Goal: Information Seeking & Learning: Find specific fact

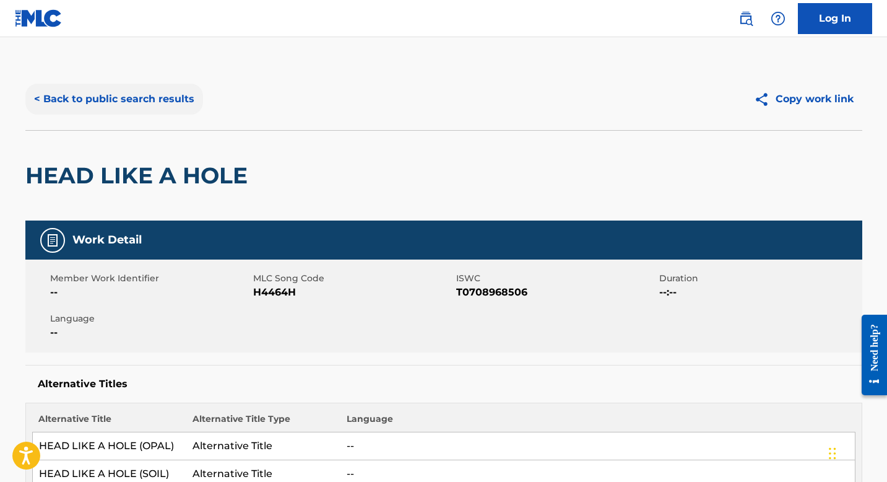
click at [133, 97] on button "< Back to public search results" at bounding box center [114, 99] width 178 height 31
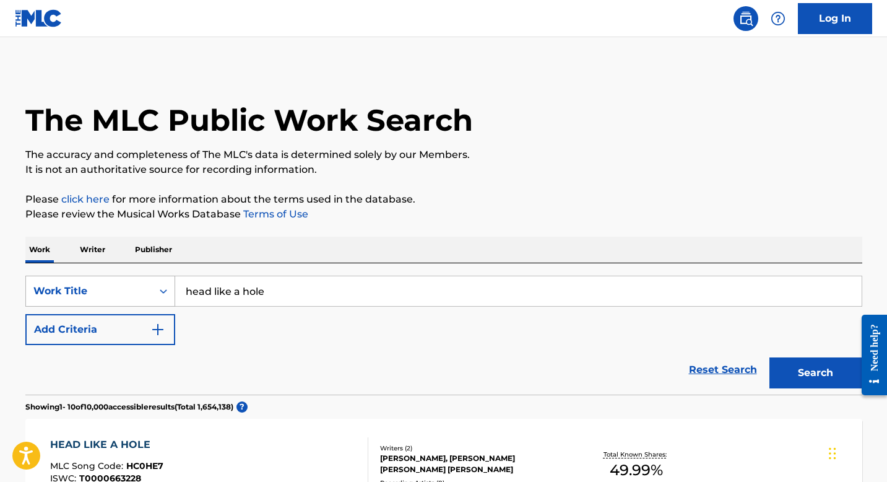
drag, startPoint x: 278, startPoint y: 292, endPoint x: 164, endPoint y: 284, distance: 114.2
click at [165, 284] on div "SearchWithCriteria1e2164b5-4818-4dbd-a378-7c1794efb837 Work Title head like a h…" at bounding box center [443, 291] width 837 height 31
type input "[DEMOGRAPHIC_DATA] in red"
click at [798, 364] on button "Search" at bounding box center [816, 372] width 93 height 31
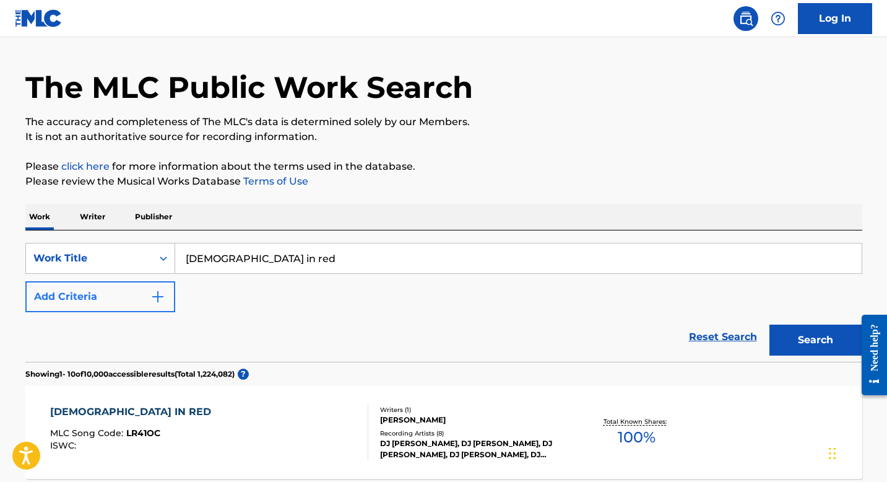
scroll to position [28, 0]
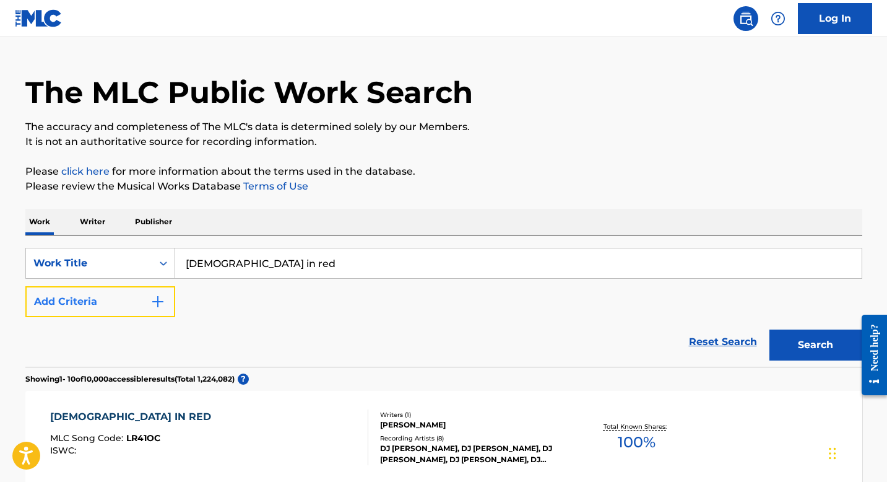
click at [103, 299] on button "Add Criteria" at bounding box center [100, 301] width 150 height 31
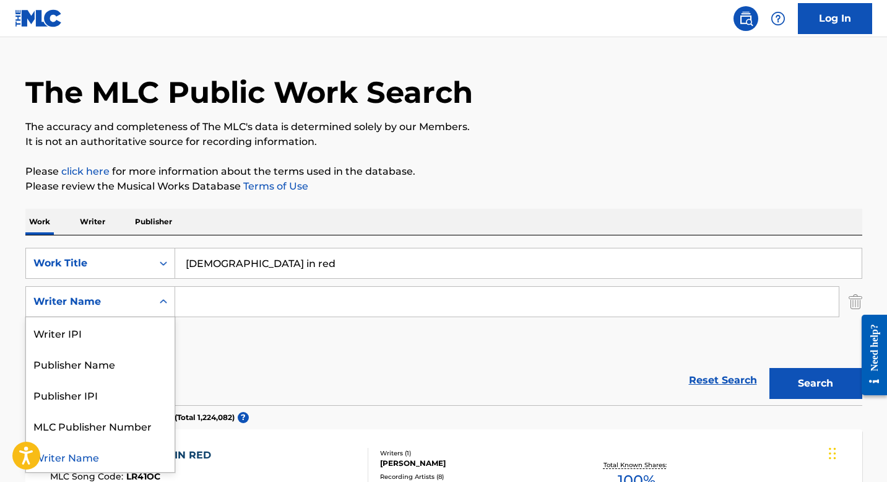
click at [159, 299] on icon "Search Form" at bounding box center [163, 301] width 12 height 12
click at [208, 297] on input "Search Form" at bounding box center [507, 302] width 664 height 30
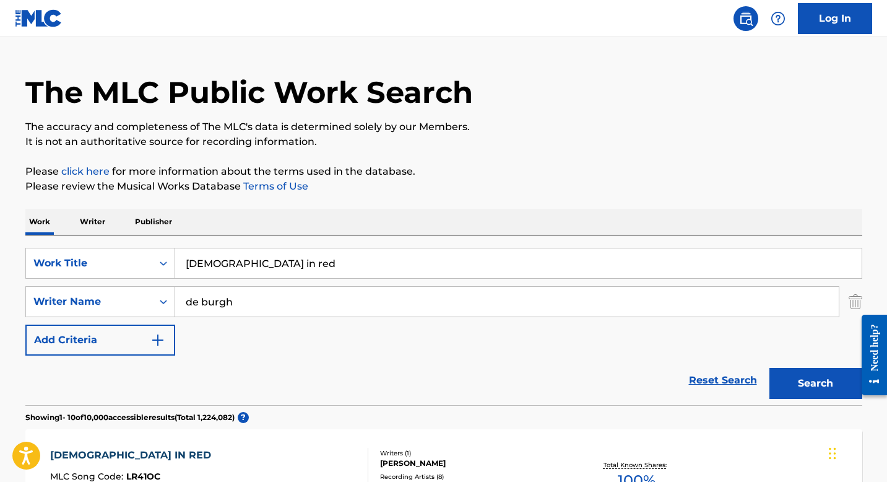
type input "de burgh"
click at [770, 368] on button "Search" at bounding box center [816, 383] width 93 height 31
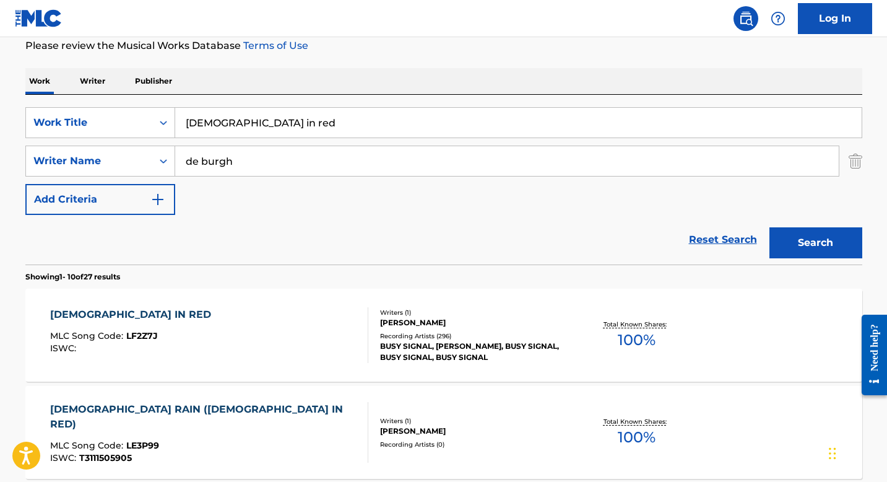
scroll to position [173, 0]
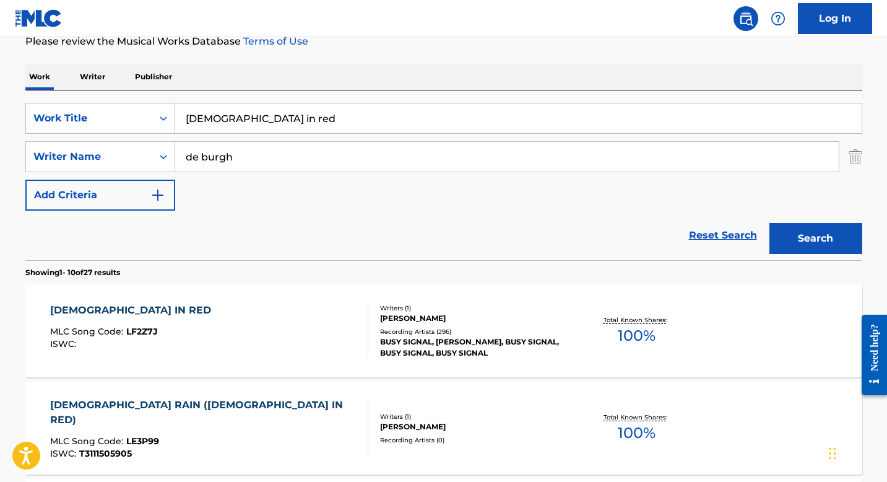
click at [427, 330] on div "Recording Artists ( 296 )" at bounding box center [473, 331] width 187 height 9
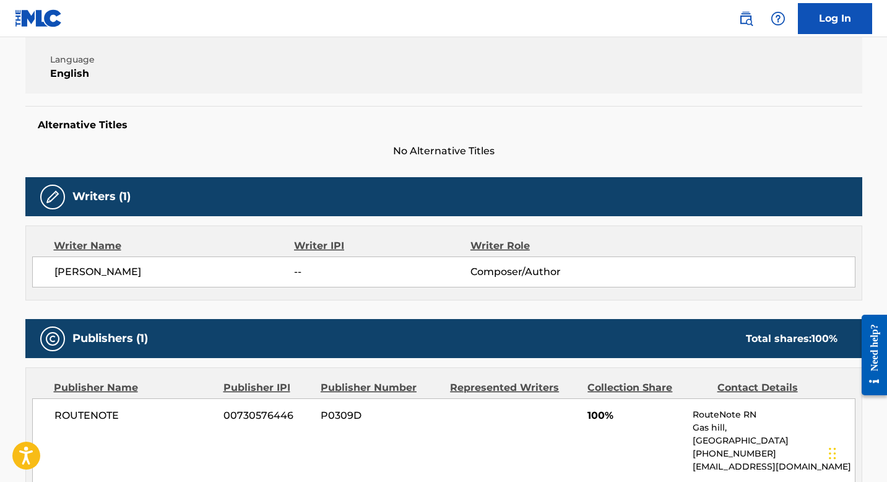
scroll to position [201, 0]
